Goal: Information Seeking & Learning: Learn about a topic

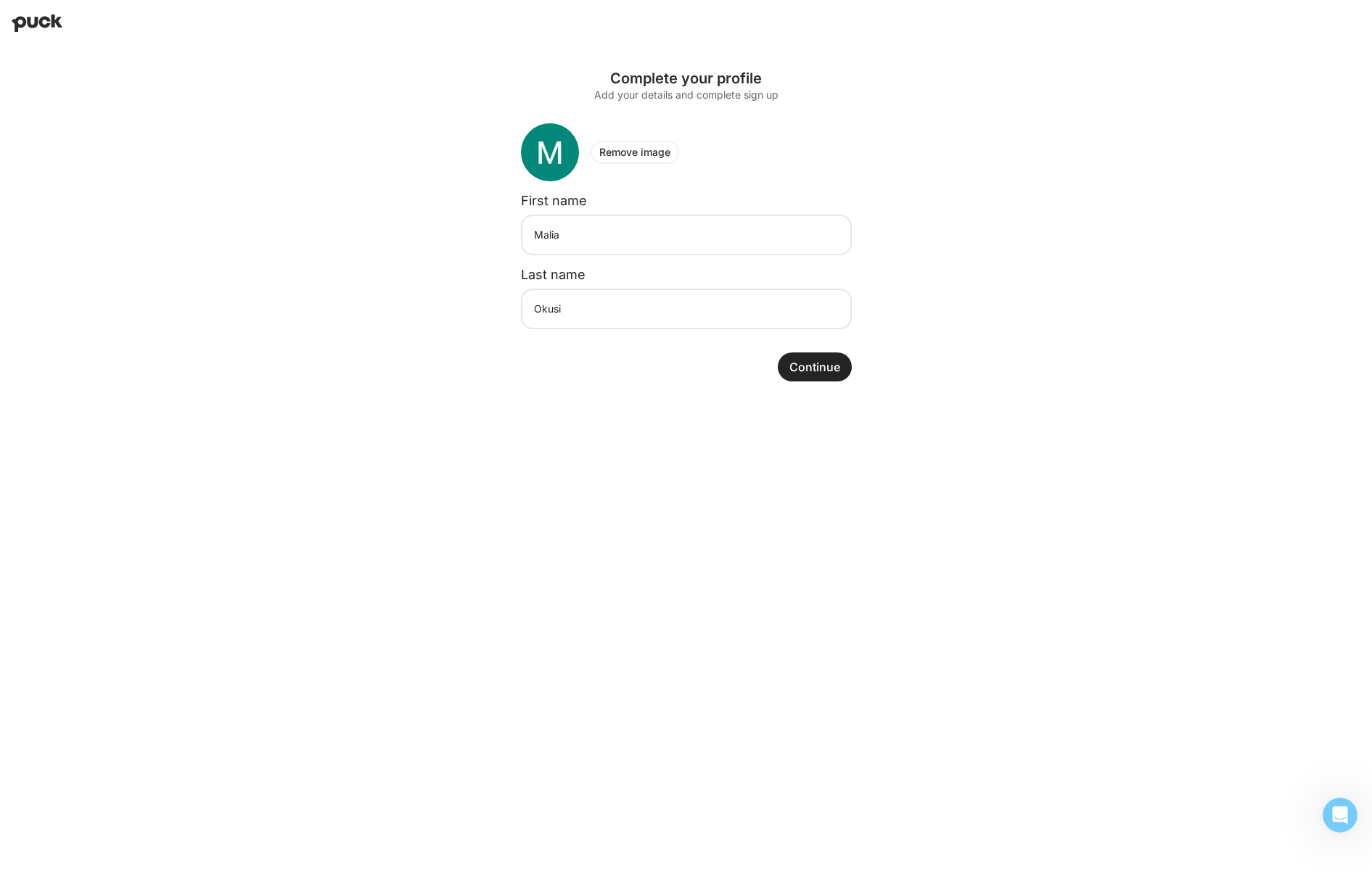
click at [837, 358] on button "Continue" at bounding box center [815, 367] width 74 height 29
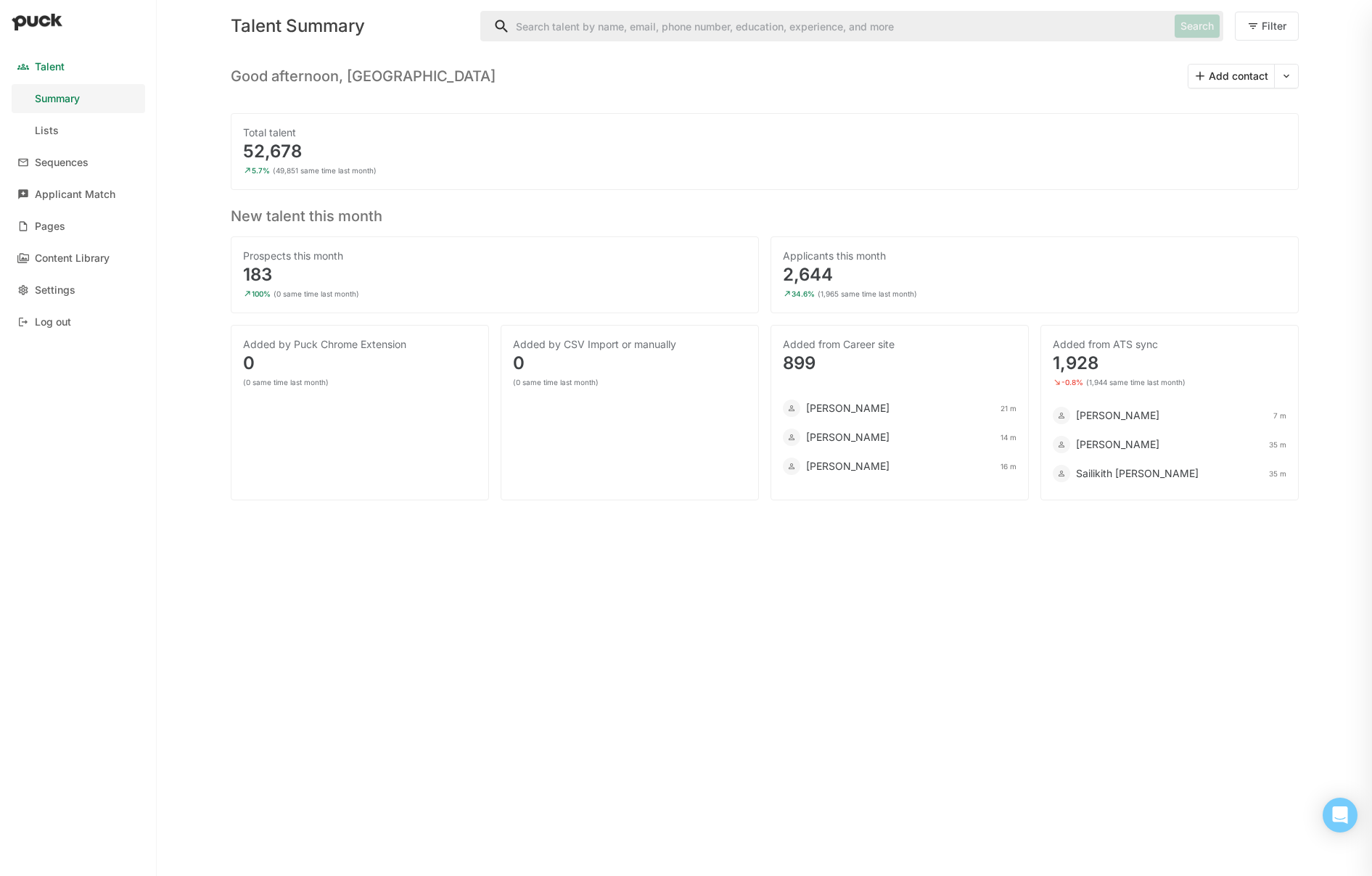
click at [57, 66] on div "Talent" at bounding box center [50, 67] width 30 height 12
click at [1014, 75] on div "Good afternoon, Malia Add contact" at bounding box center [765, 71] width 1068 height 37
click at [51, 61] on div "Talent" at bounding box center [50, 67] width 30 height 12
click at [56, 66] on div "Talent" at bounding box center [50, 67] width 30 height 12
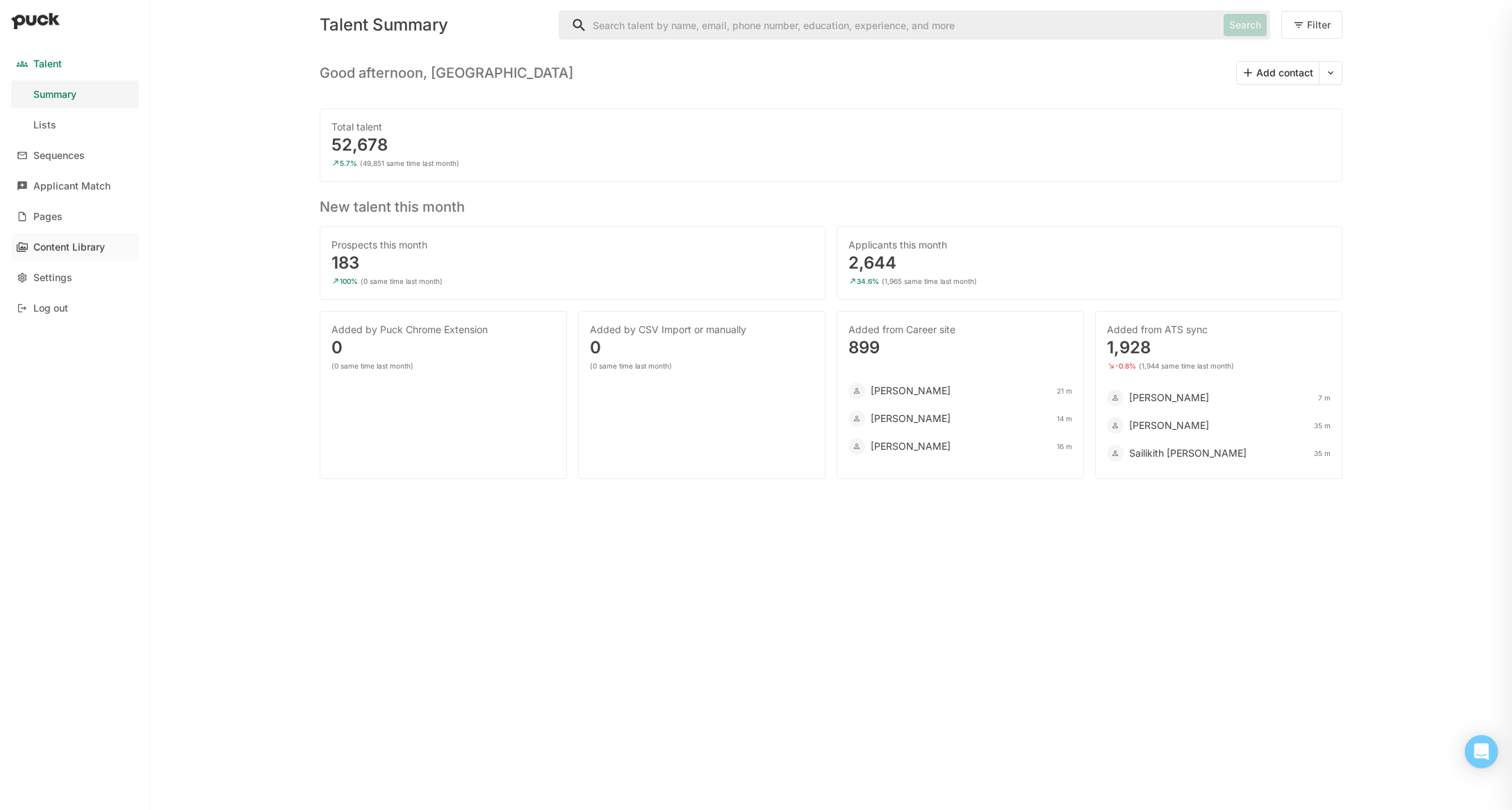
click at [52, 242] on div "Content Library" at bounding box center [69, 247] width 72 height 12
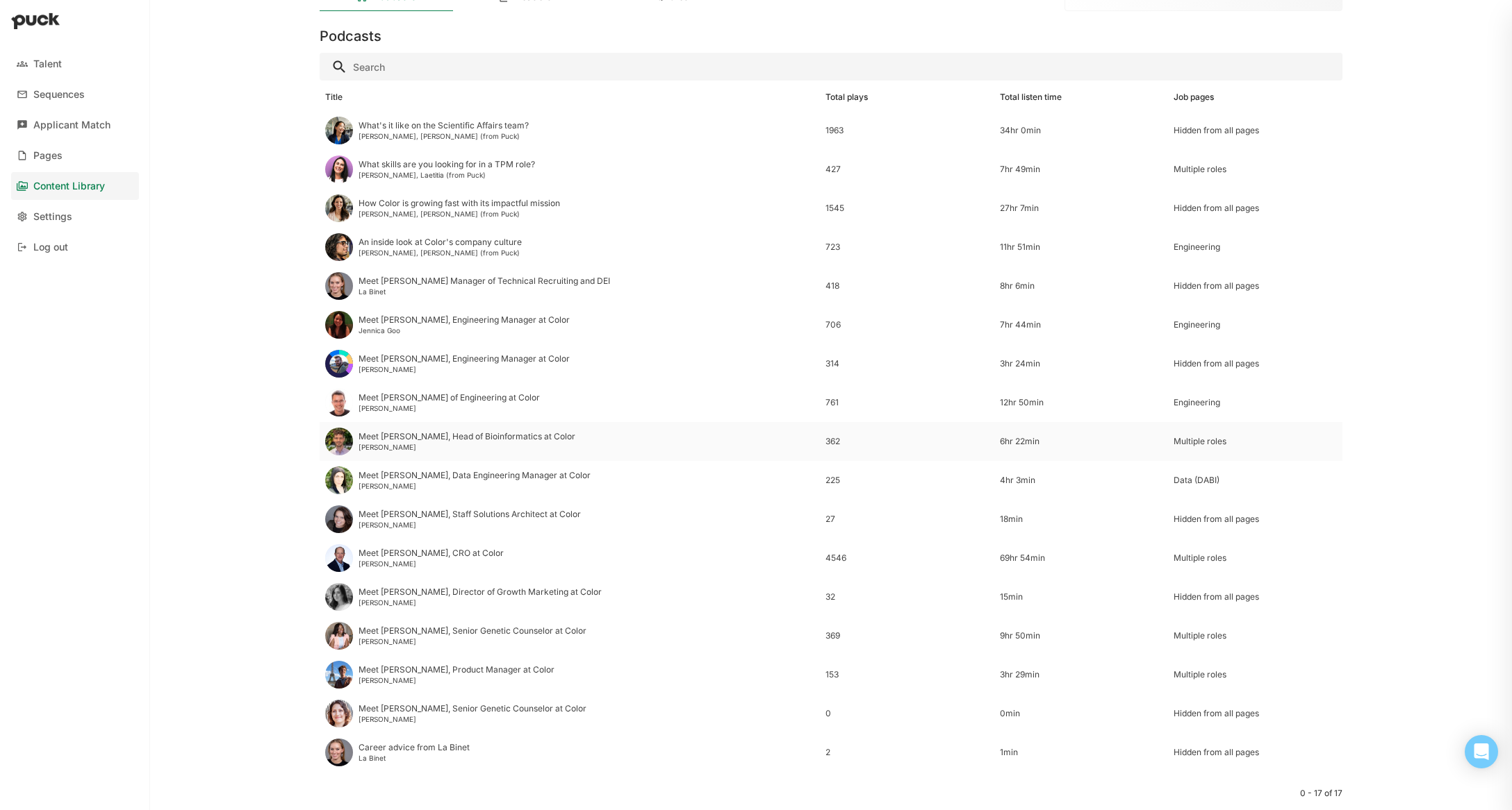
scroll to position [58, 0]
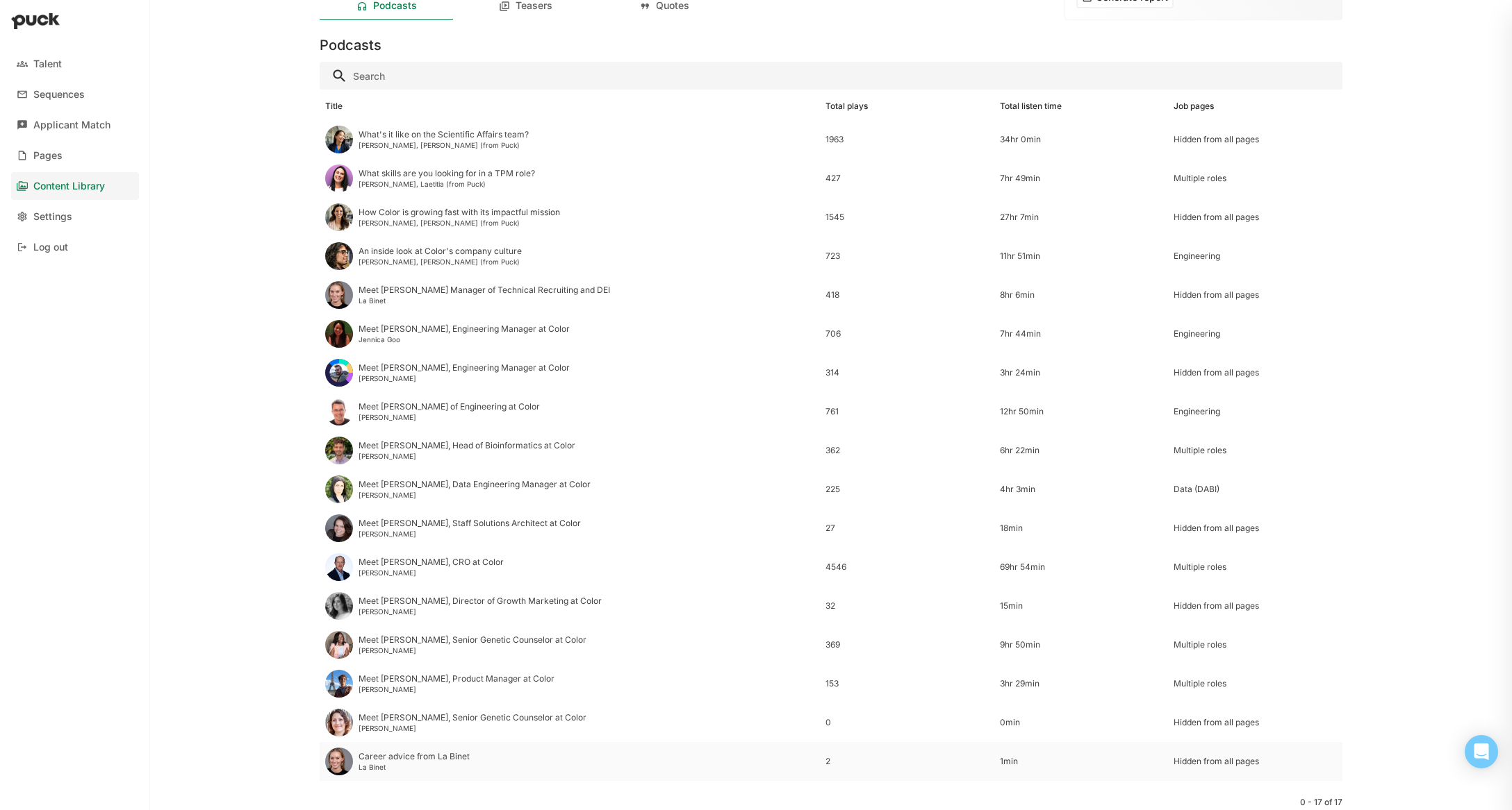
click at [446, 768] on div "La Binet" at bounding box center [414, 767] width 111 height 8
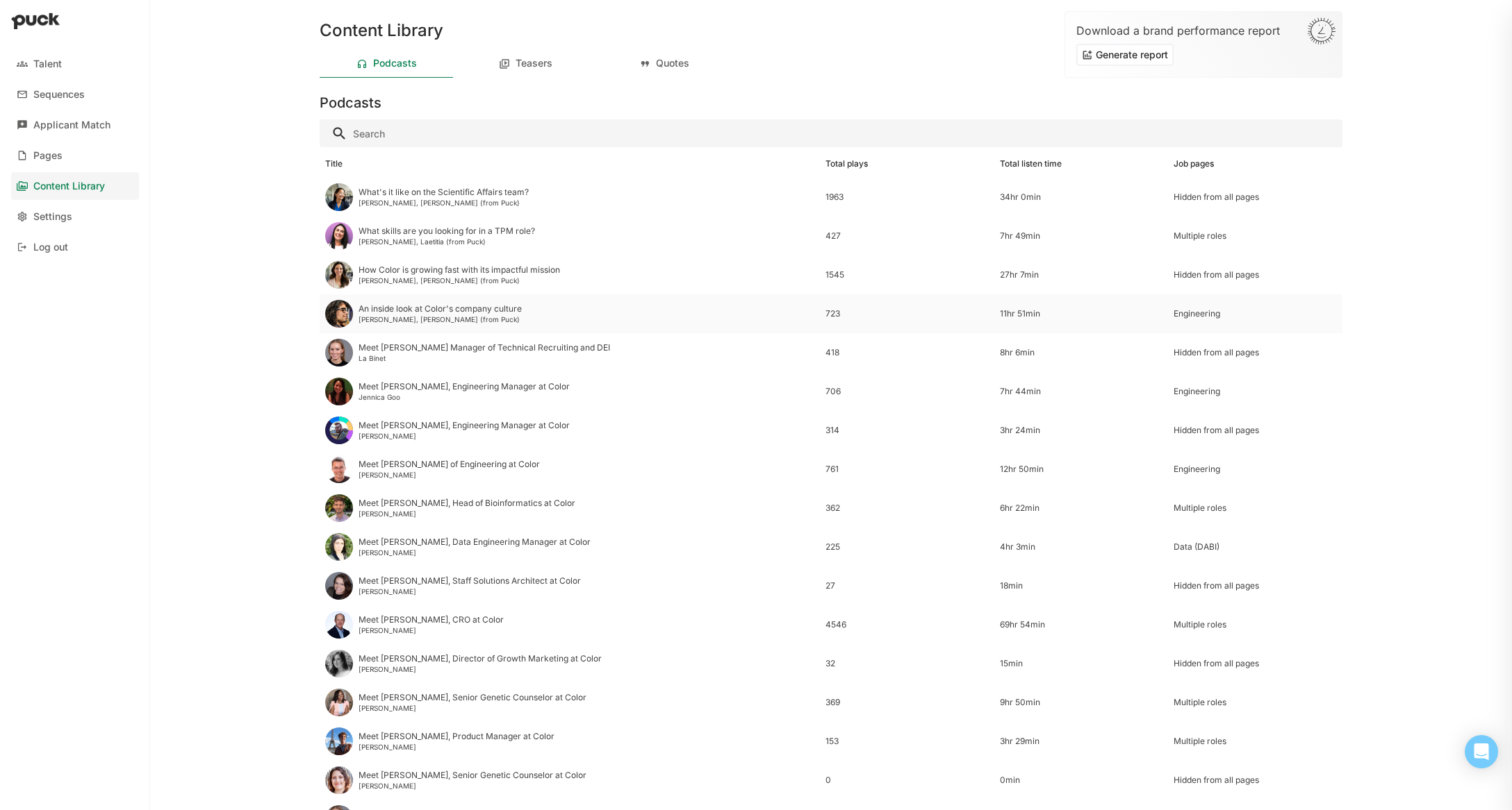
click at [427, 294] on div "An inside look at Color's company culture Mark Becerra, Jessica (from Puck)" at bounding box center [569, 313] width 500 height 39
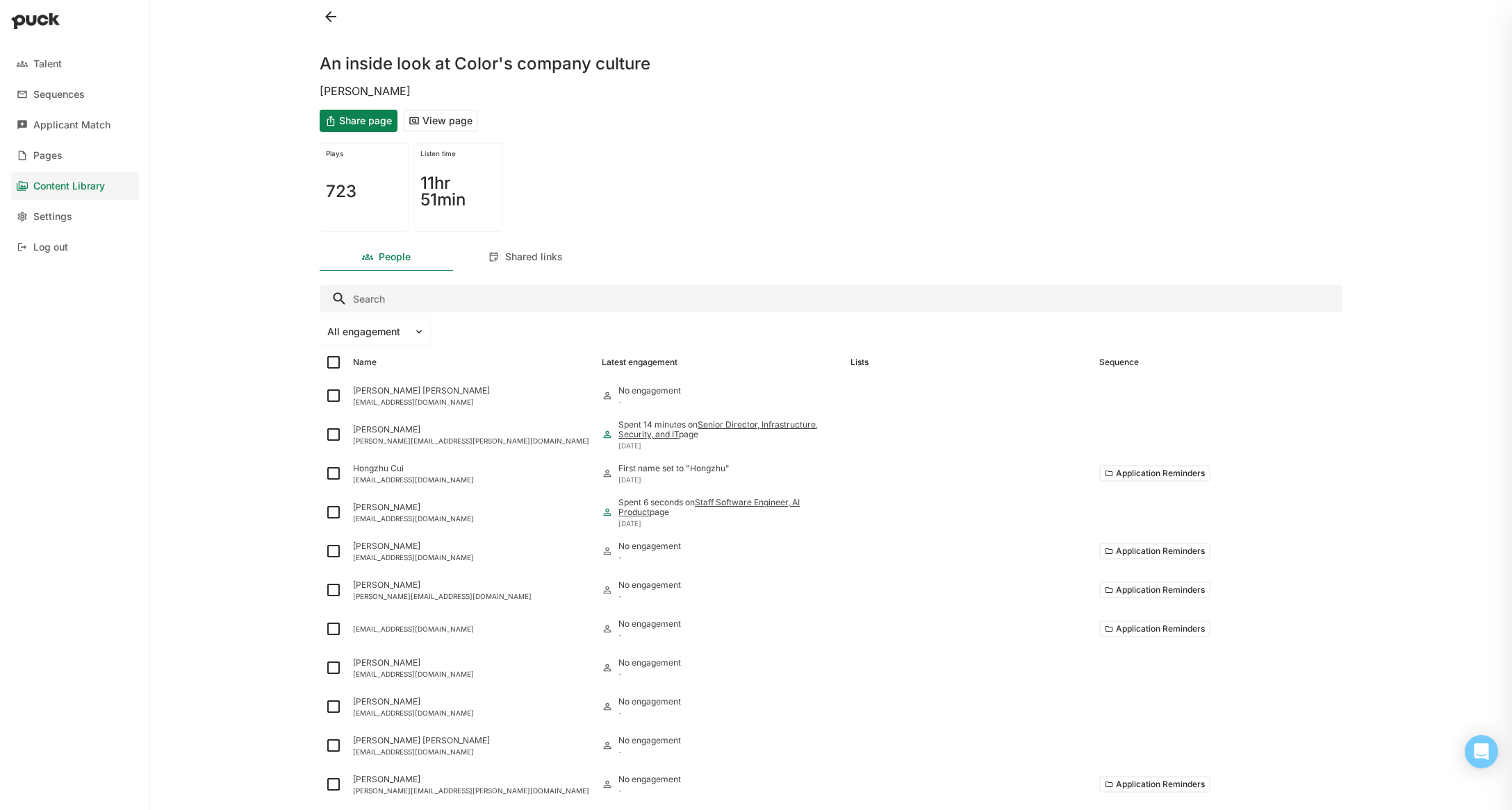
click at [332, 15] on button at bounding box center [331, 17] width 22 height 22
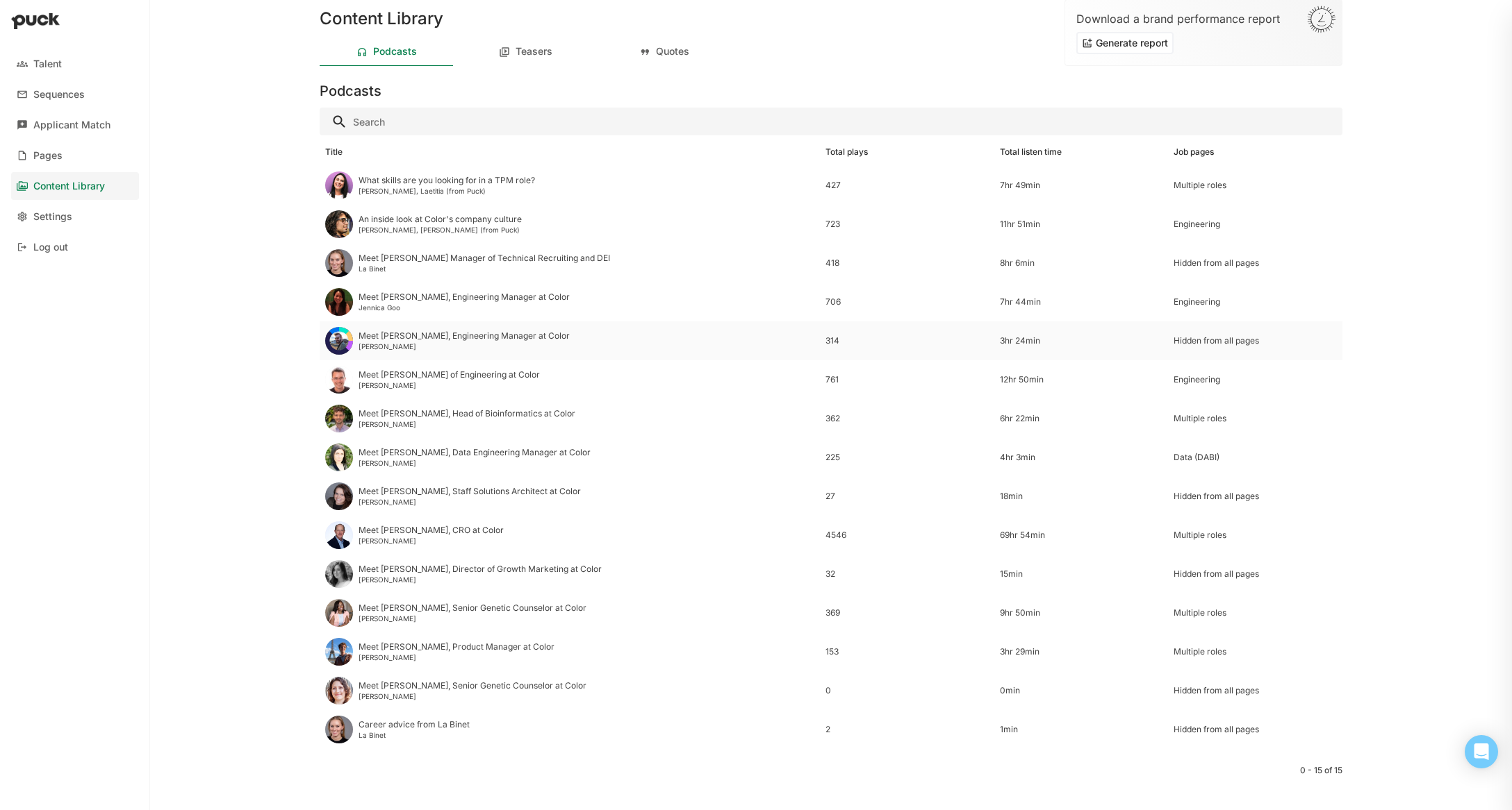
scroll to position [15, 0]
click at [398, 53] on div "Podcasts" at bounding box center [395, 49] width 44 height 12
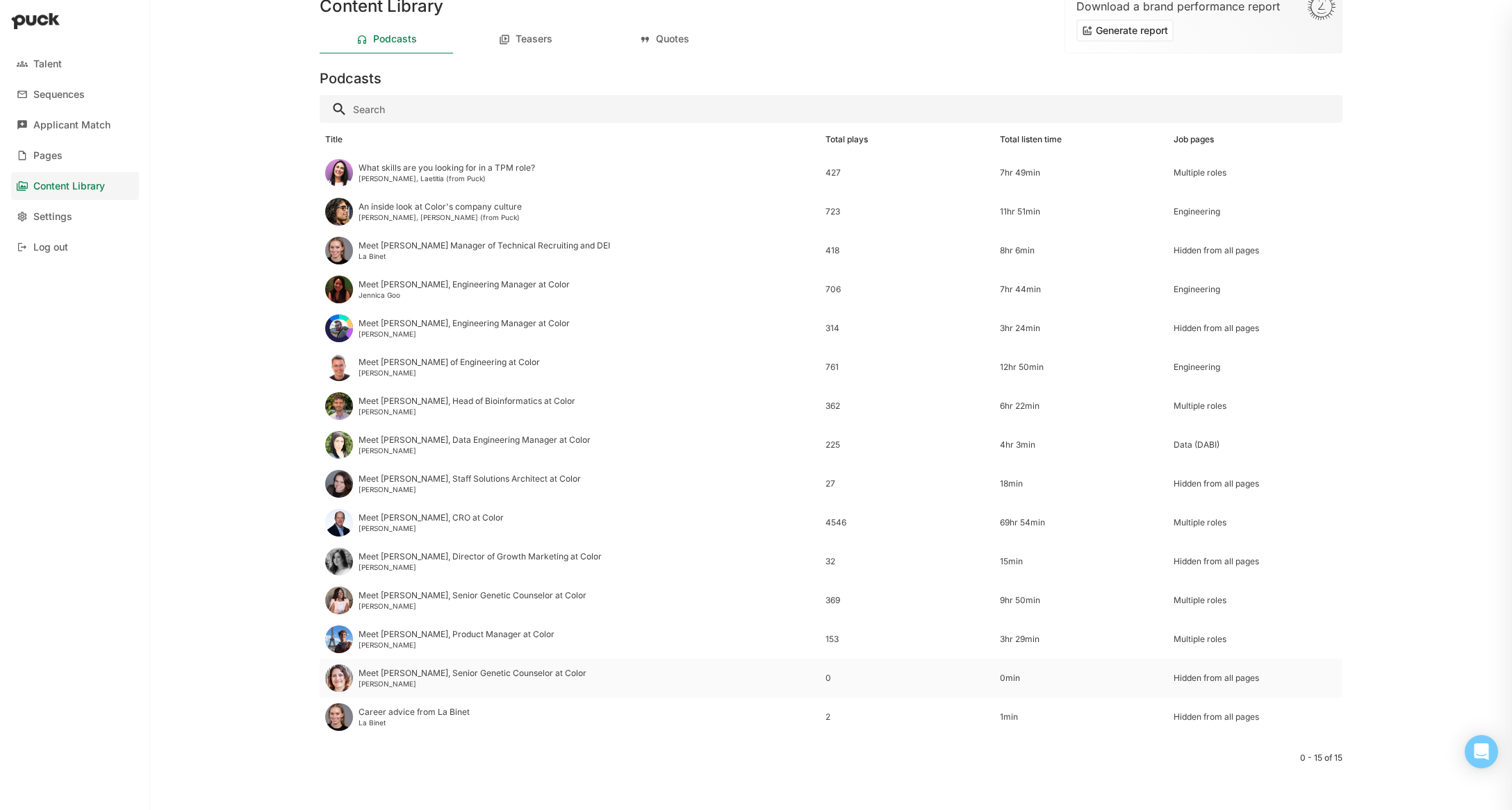
scroll to position [0, 0]
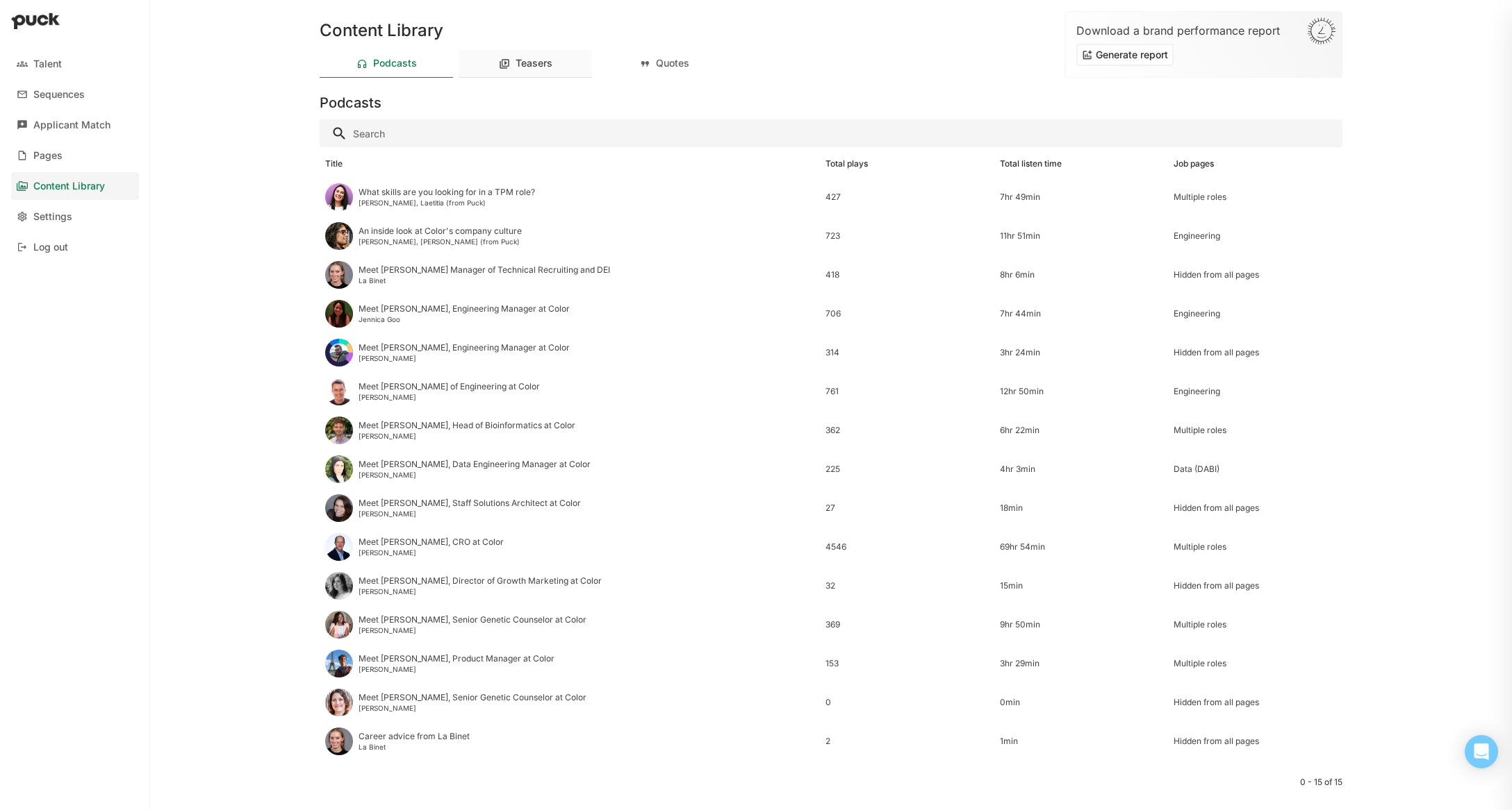
click at [540, 53] on div "Teasers" at bounding box center [525, 64] width 134 height 28
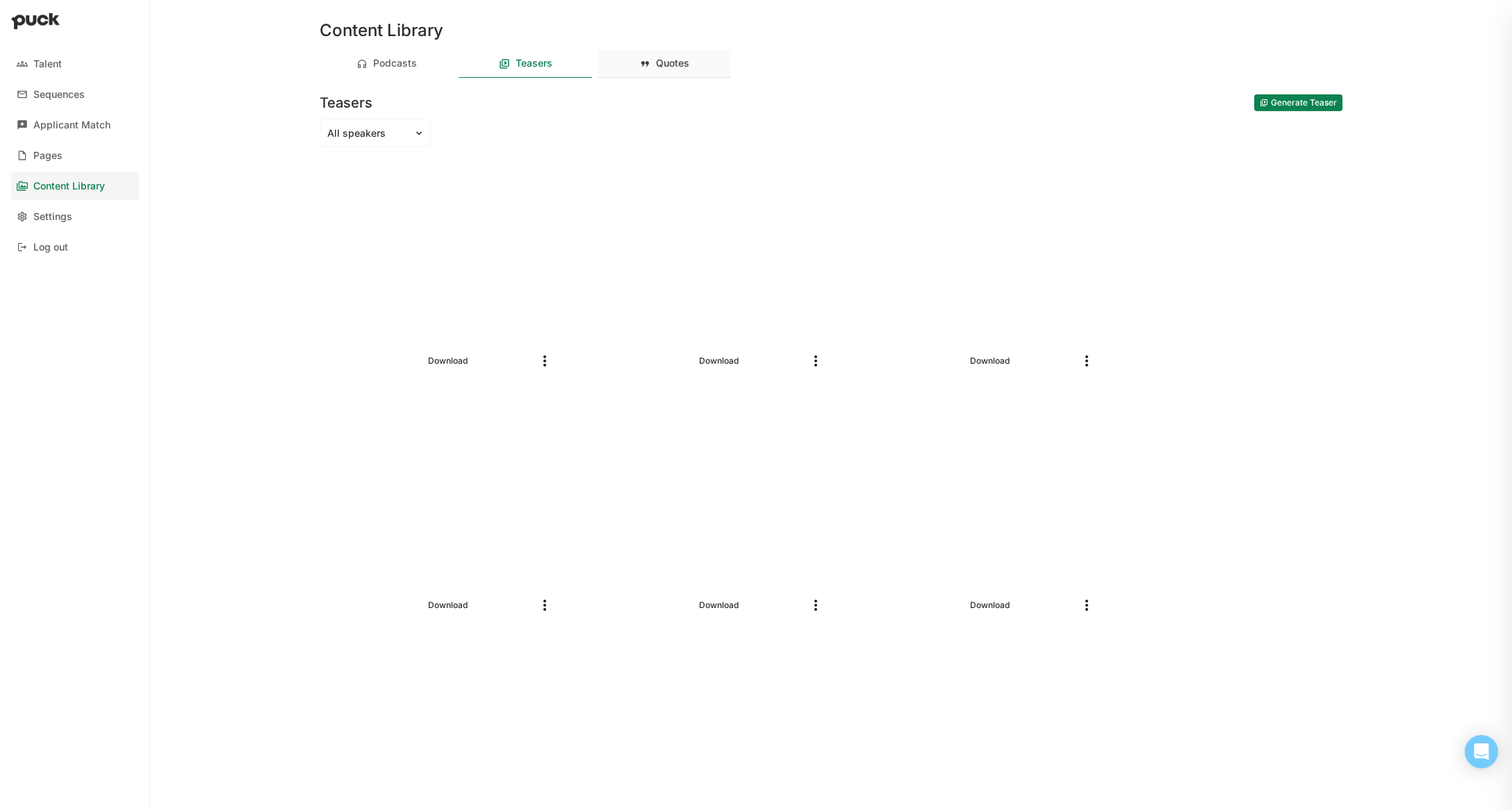
click at [699, 70] on div "Quotes" at bounding box center [664, 64] width 134 height 28
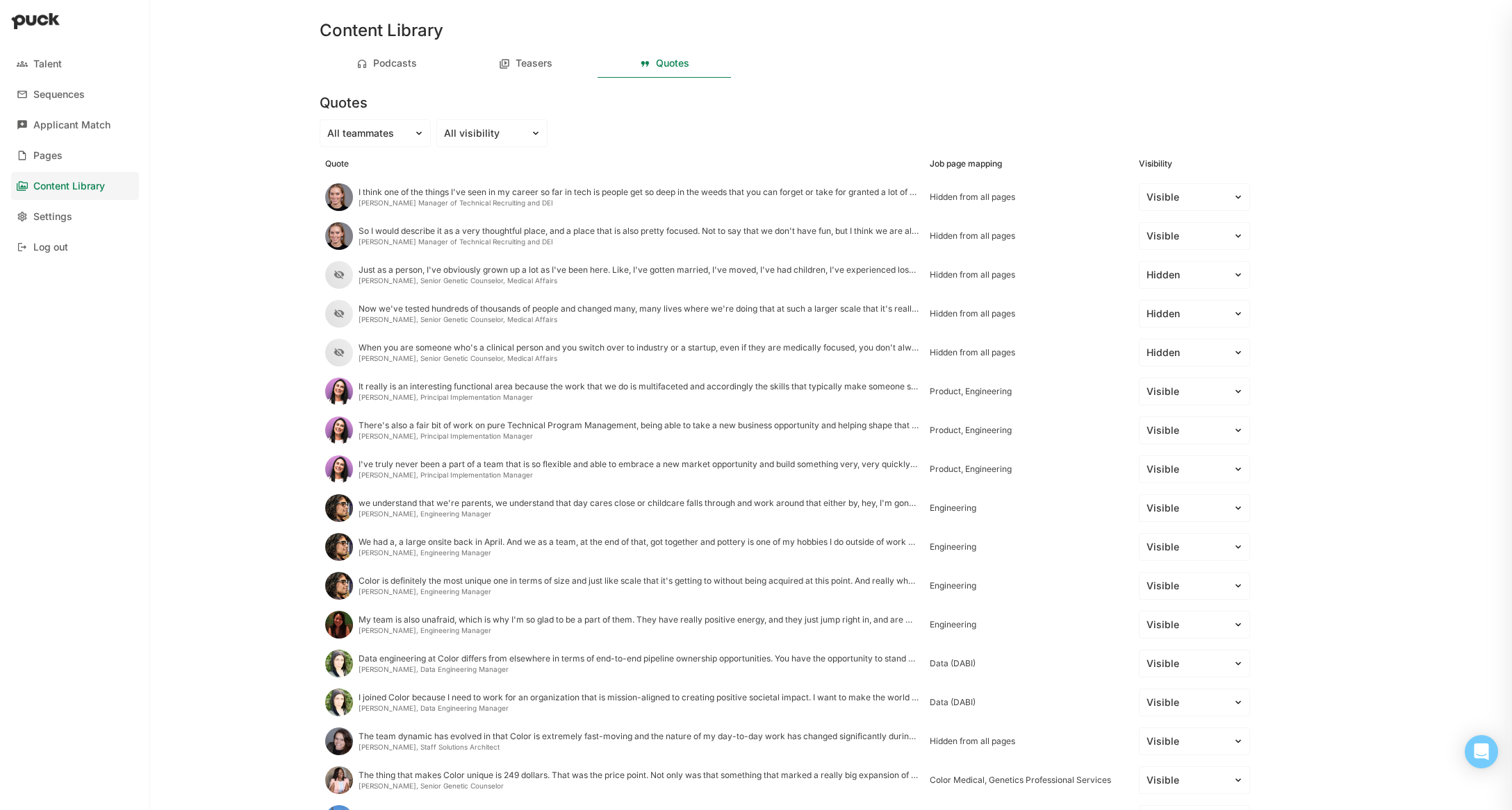
click at [97, 185] on div "Content Library" at bounding box center [69, 186] width 72 height 12
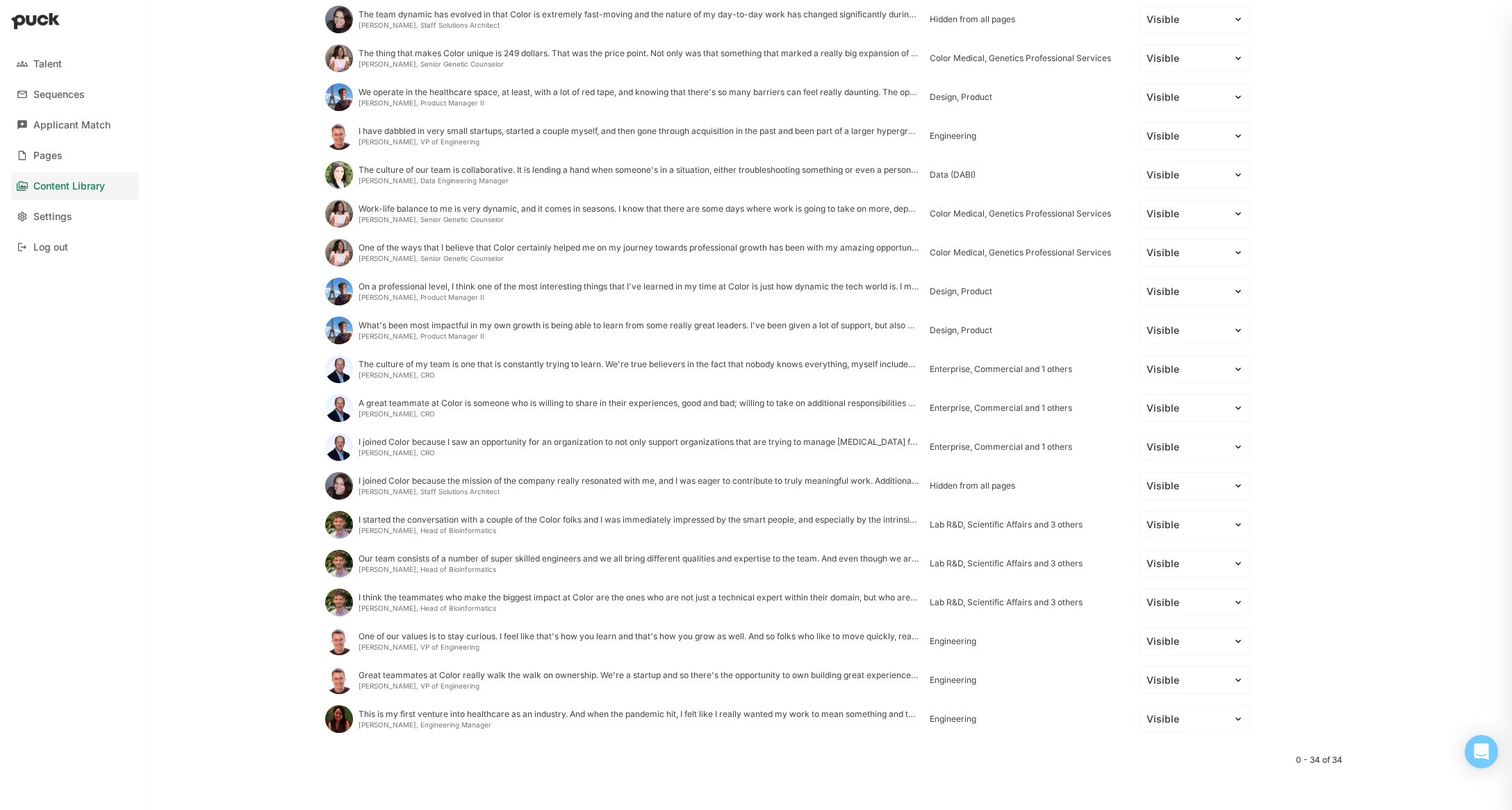
scroll to position [724, 0]
